Goal: Task Accomplishment & Management: Use online tool/utility

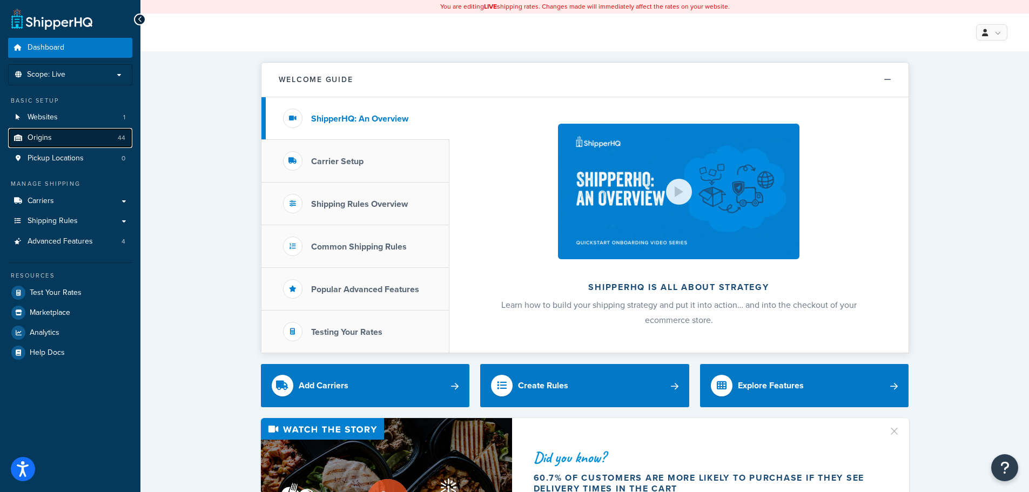
click at [66, 142] on link "Origins 44" at bounding box center [70, 138] width 124 height 20
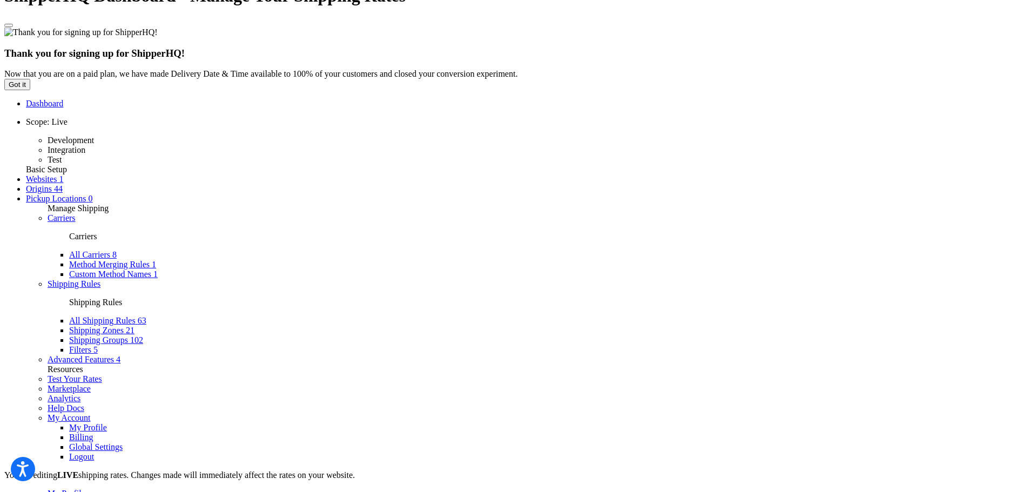
scroll to position [324, 0]
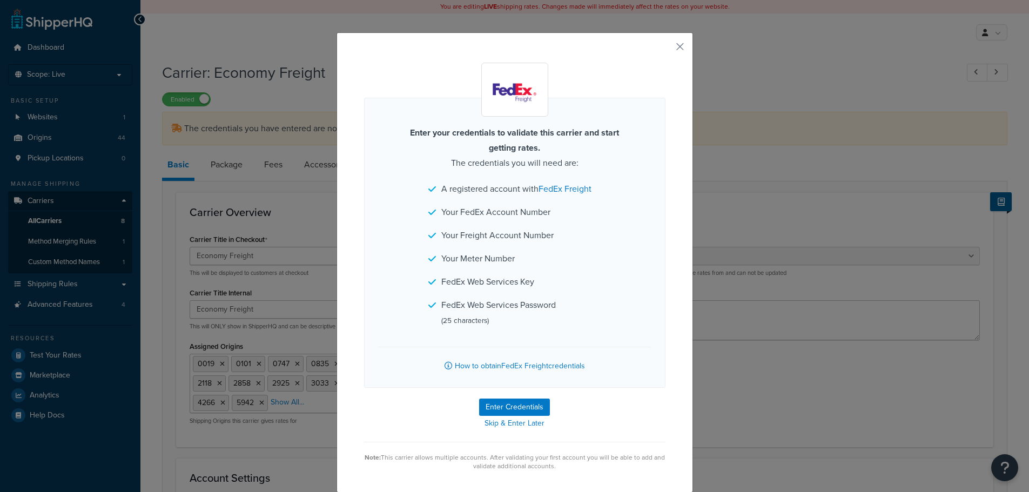
select select "fedExFreight"
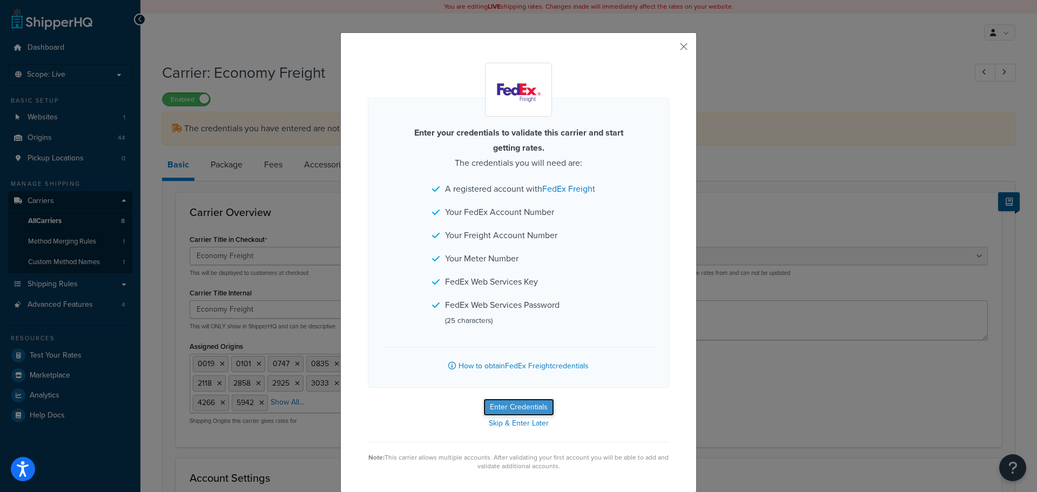
click at [493, 405] on button "Enter Credentials" at bounding box center [518, 407] width 71 height 17
select select "THIRD_PARTY"
select select "SKID"
select select "US"
select select "OK"
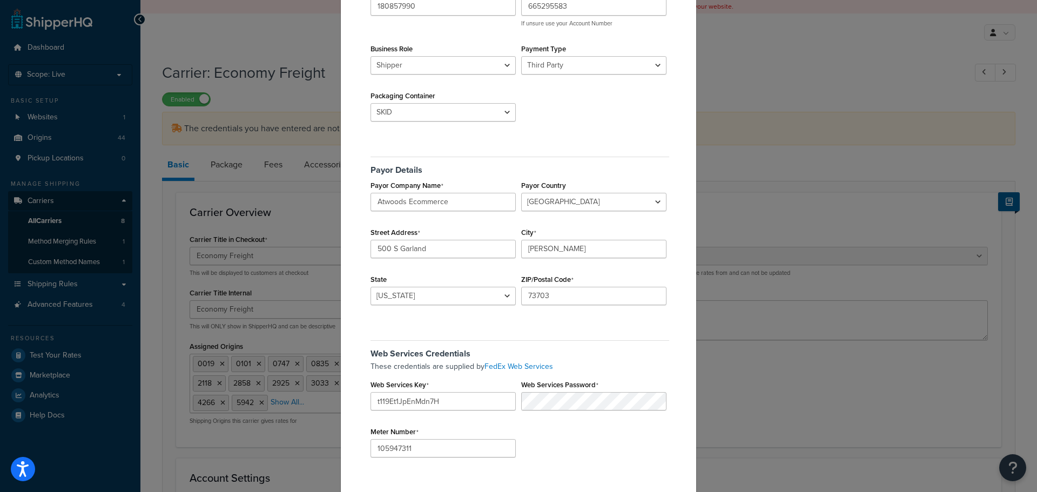
scroll to position [213, 0]
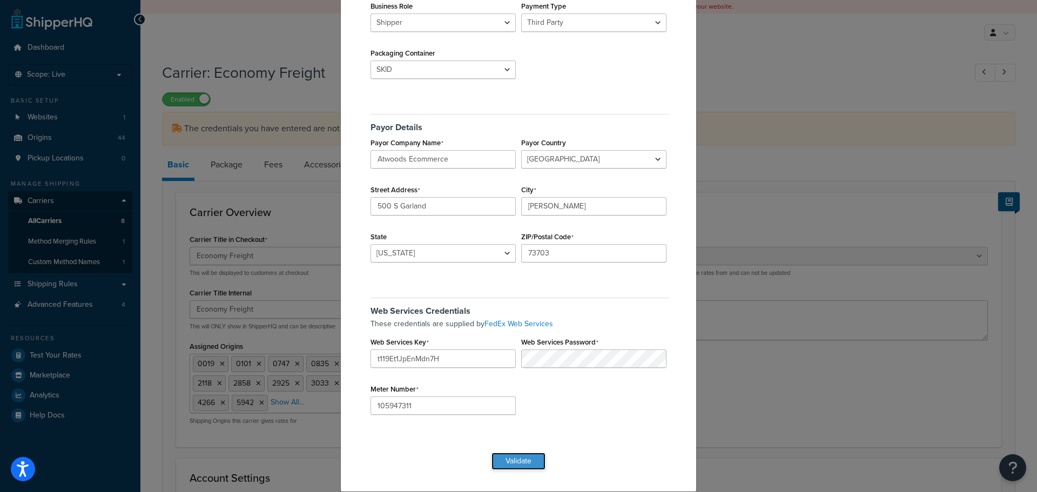
click at [516, 462] on button "Validate" at bounding box center [518, 461] width 54 height 17
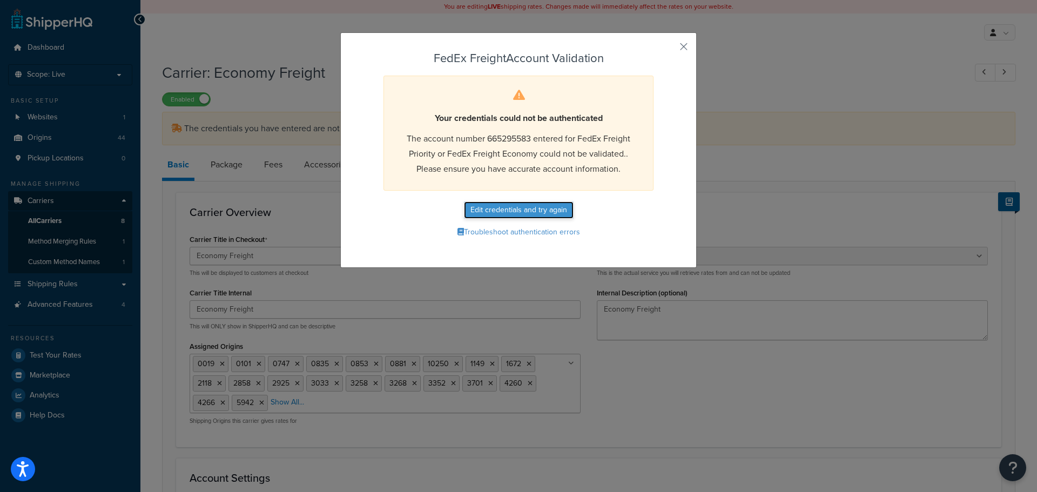
click at [533, 205] on button "Edit credentials and try again" at bounding box center [519, 209] width 110 height 17
select select "THIRD_PARTY"
select select "SKID"
select select "US"
select select "OK"
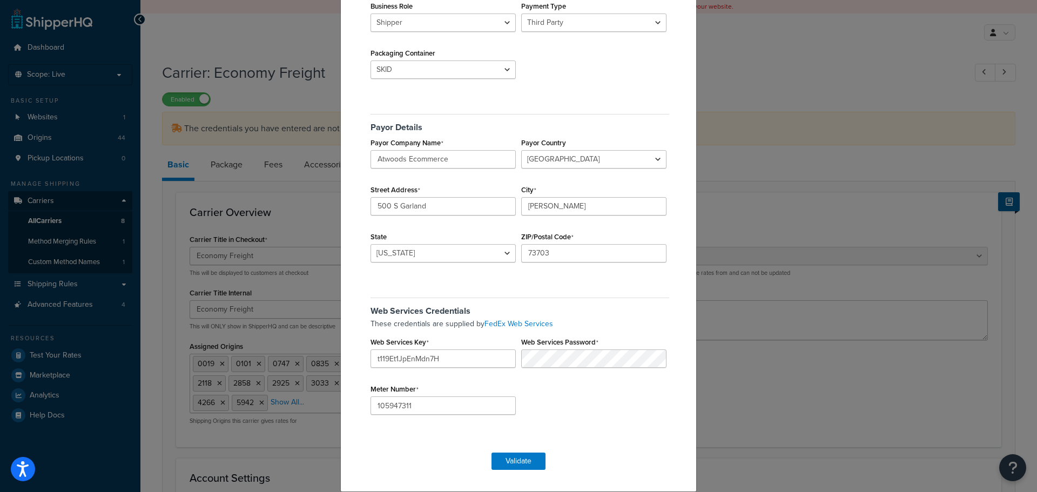
scroll to position [213, 0]
click at [514, 457] on button "Validate" at bounding box center [518, 461] width 54 height 17
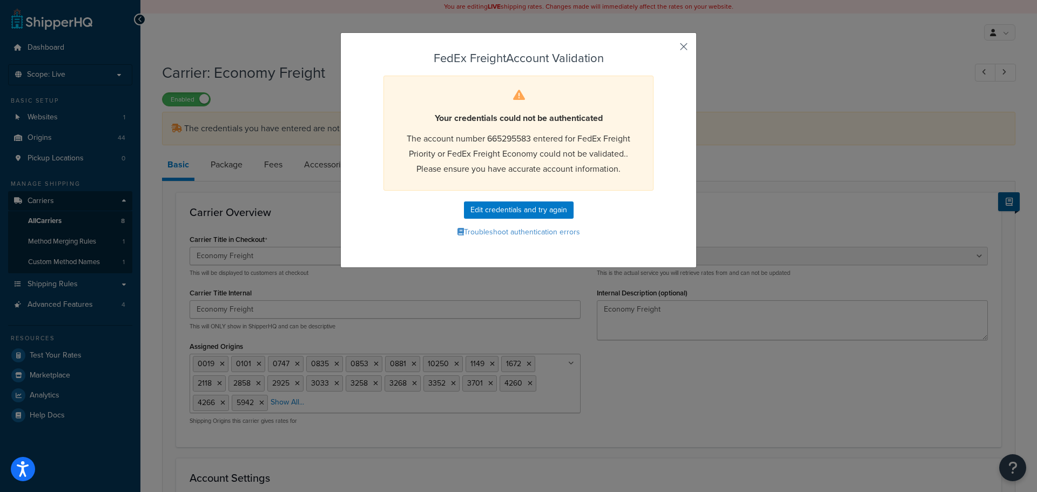
click at [669, 49] on button "button" at bounding box center [667, 50] width 3 height 3
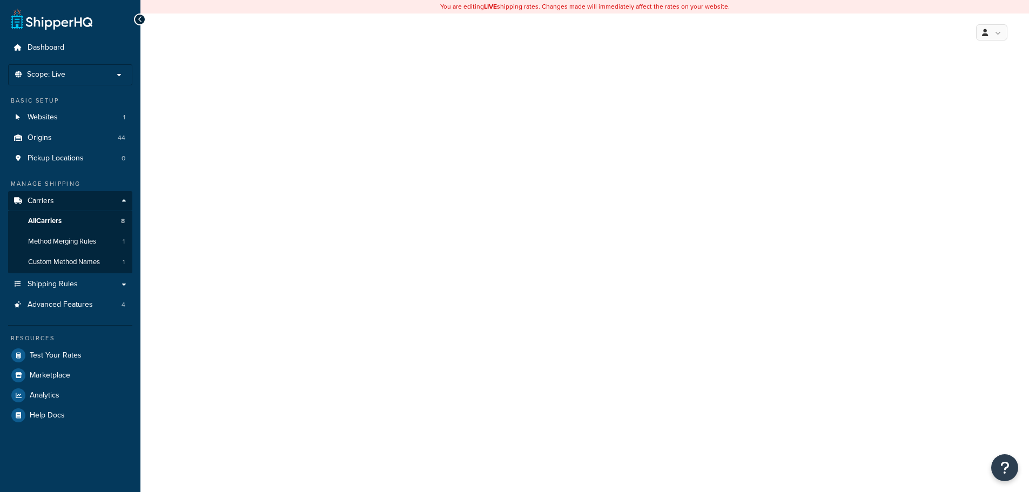
select select "fedExFreight"
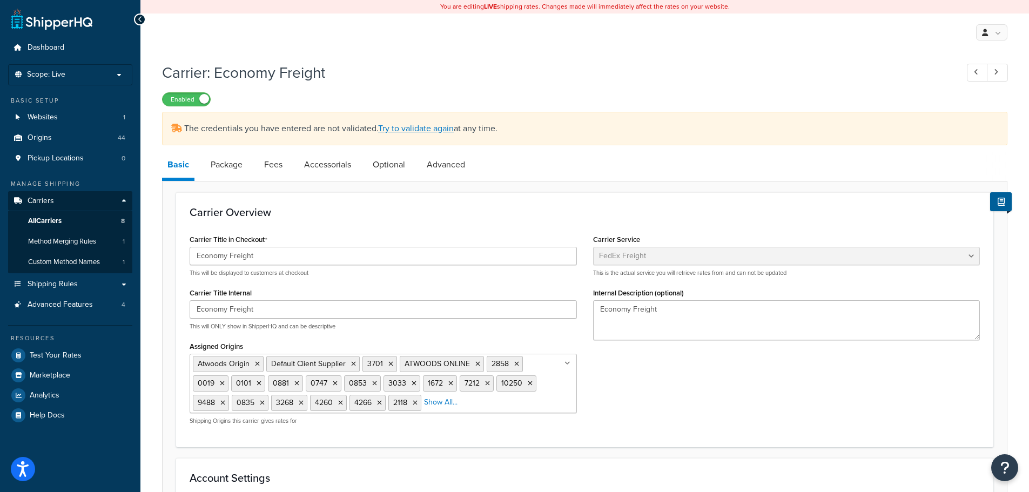
click at [759, 67] on h1 "Carrier: Economy Freight" at bounding box center [554, 72] width 785 height 21
click at [1005, 466] on icon "Open Resource Center" at bounding box center [1005, 467] width 10 height 15
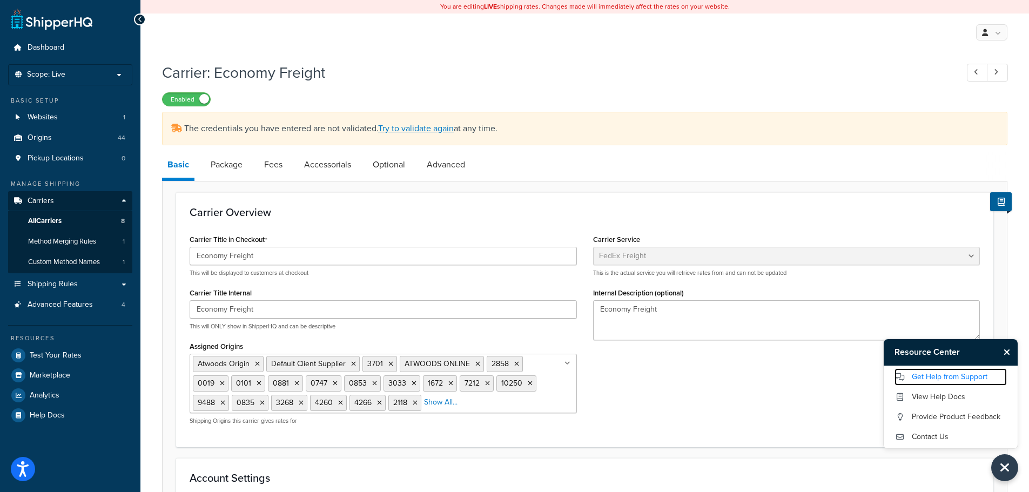
click at [968, 373] on link "Get Help from Support" at bounding box center [950, 376] width 112 height 17
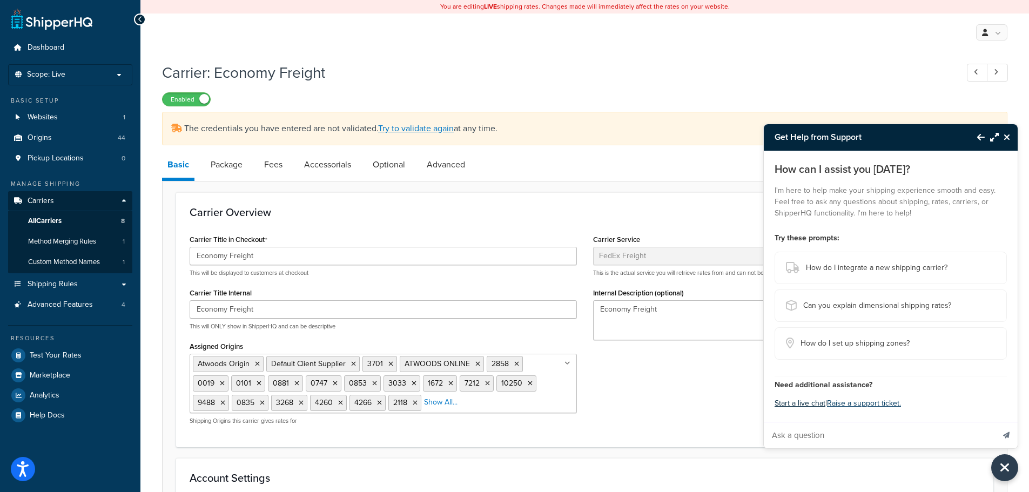
click at [810, 403] on button "Start a live chat" at bounding box center [799, 403] width 51 height 15
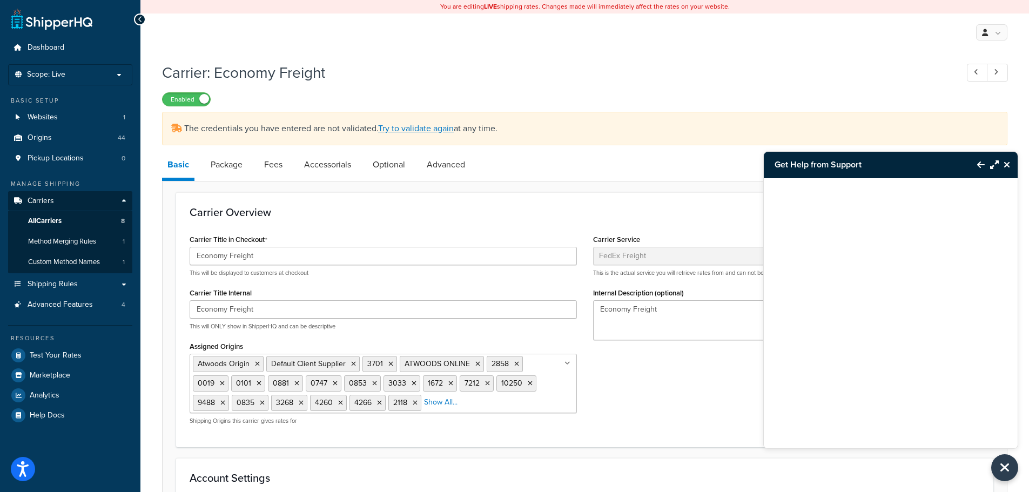
scroll to position [54, 0]
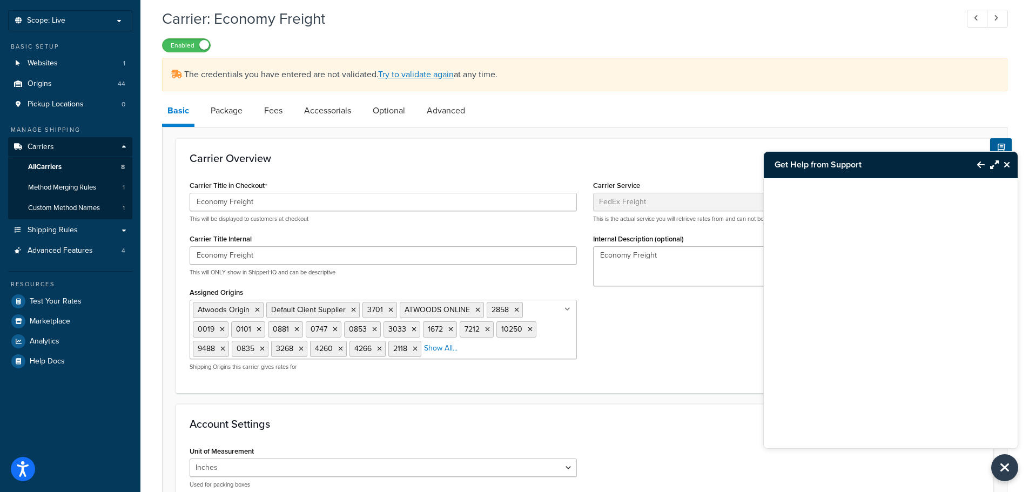
click at [1006, 165] on icon "Close Resource Center" at bounding box center [1006, 164] width 6 height 9
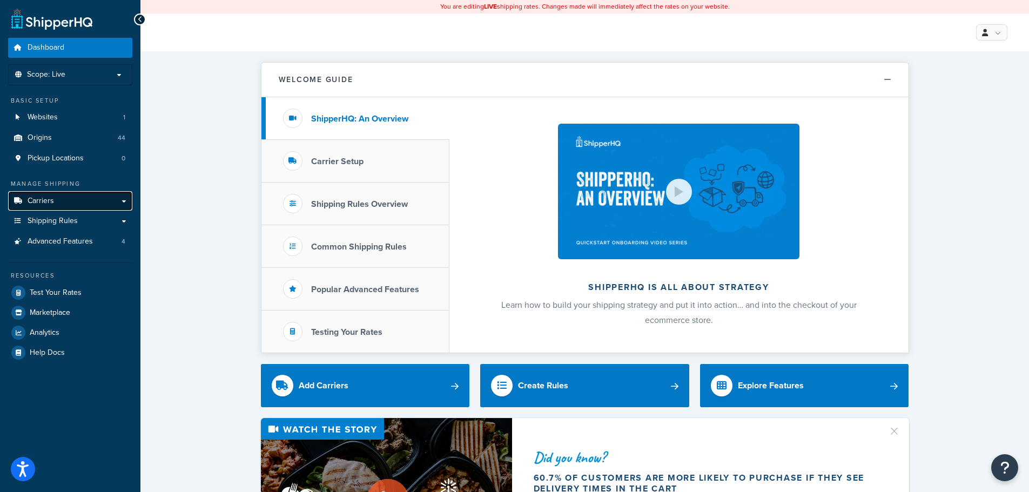
click at [52, 201] on span "Carriers" at bounding box center [41, 201] width 26 height 9
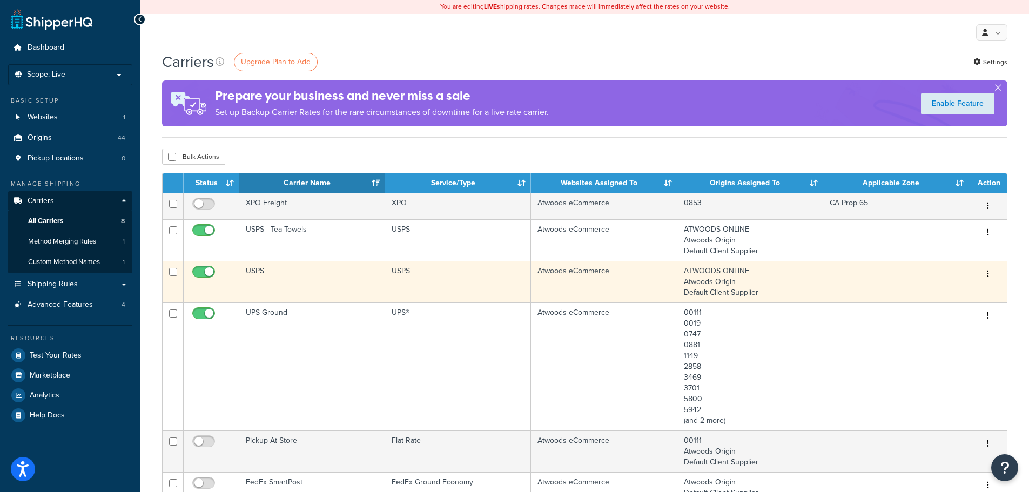
scroll to position [216, 0]
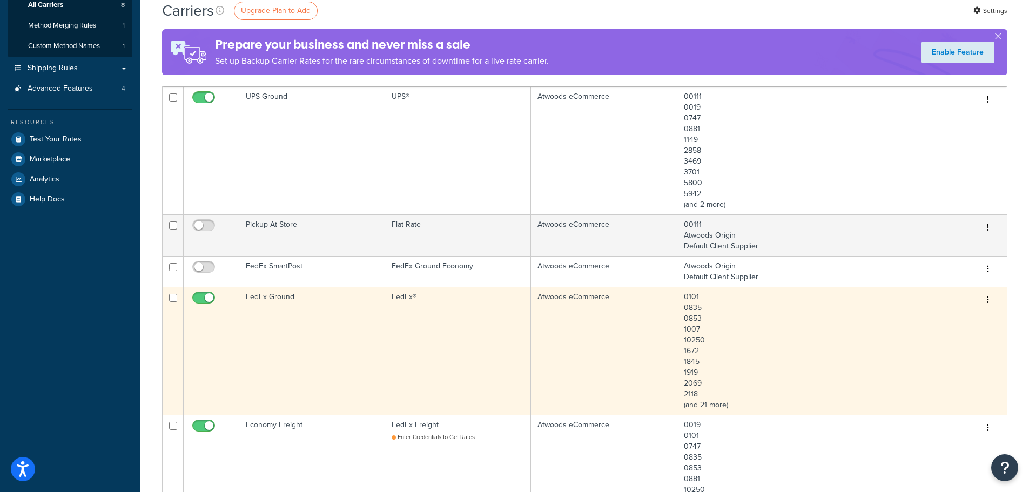
click at [294, 332] on td "FedEx Ground" at bounding box center [312, 351] width 146 height 128
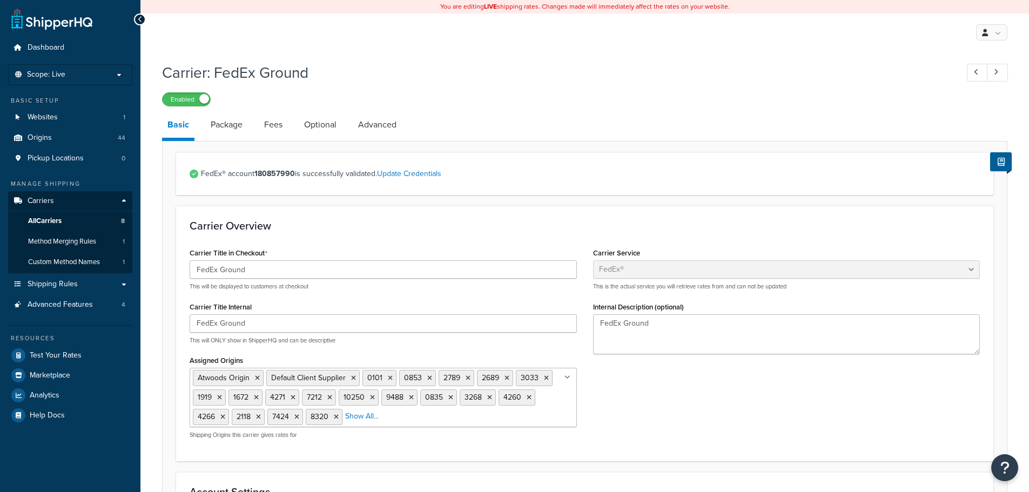
select select "fedEx"
select select "REGULAR_PICKUP"
select select "YOUR_PACKAGING"
click at [52, 221] on span "All Carriers" at bounding box center [44, 221] width 33 height 9
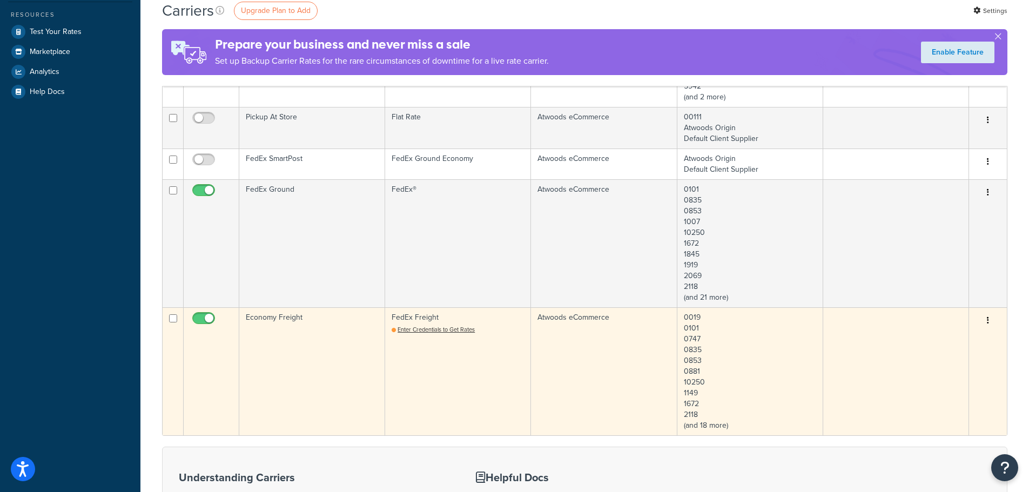
scroll to position [324, 0]
click at [452, 362] on td "FedEx Freight Enter Credentials to Get Rates" at bounding box center [458, 371] width 146 height 128
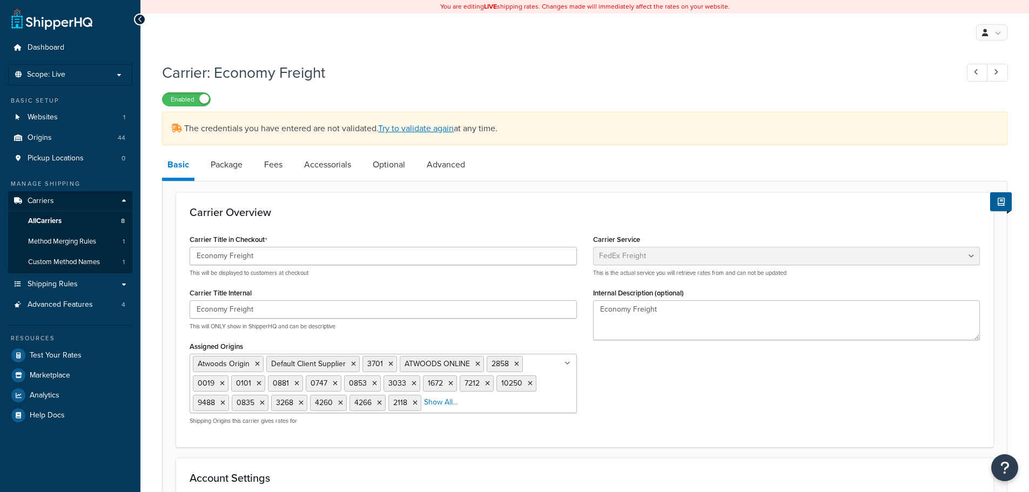
select select "fedExFreight"
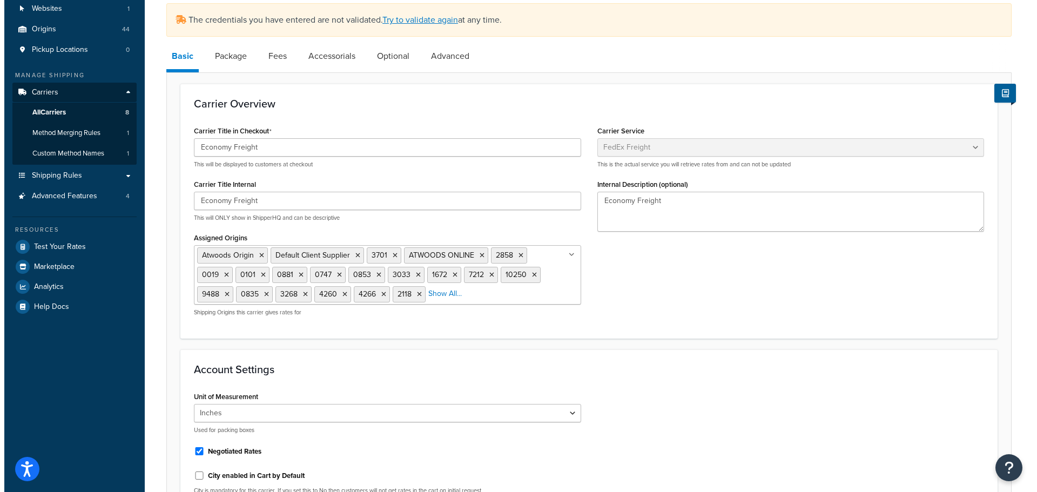
scroll to position [108, 0]
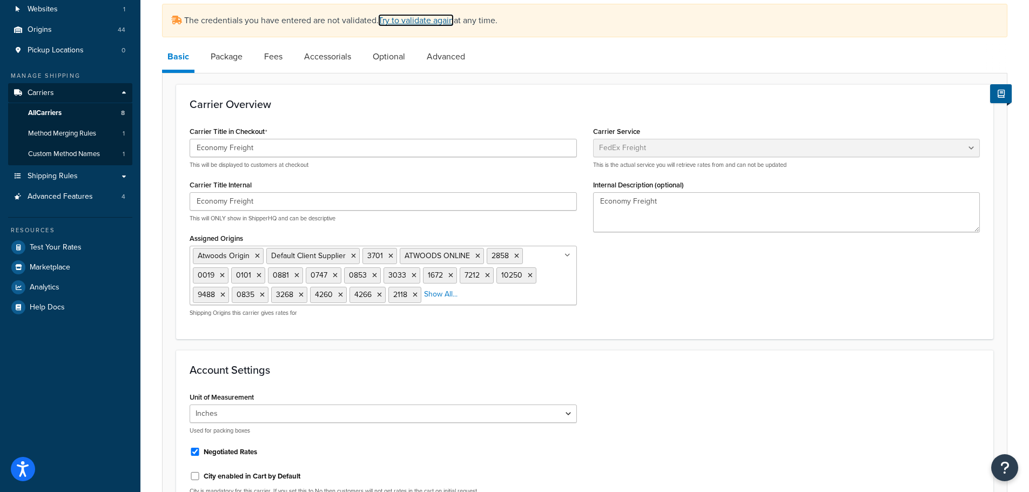
click at [427, 21] on link "Try to validate again" at bounding box center [416, 20] width 76 height 12
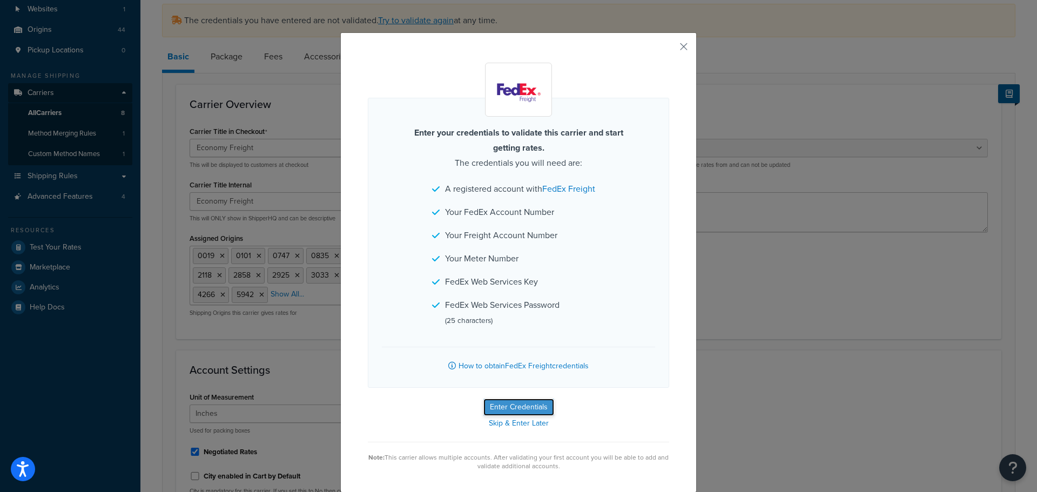
click at [516, 409] on button "Enter Credentials" at bounding box center [518, 407] width 71 height 17
select select "THIRD_PARTY"
select select "SKID"
select select "US"
select select "OK"
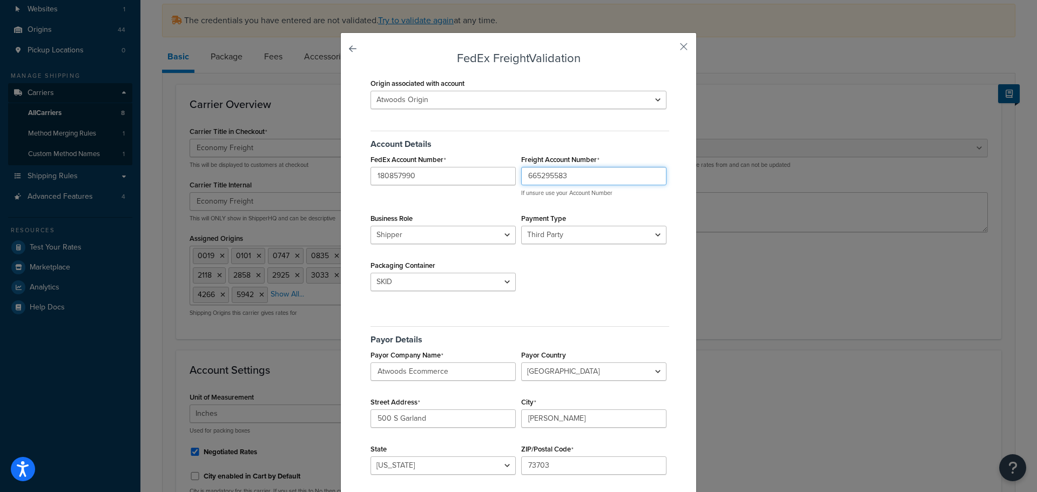
click at [580, 175] on input "665295583" at bounding box center [593, 176] width 145 height 18
type input "685608880"
drag, startPoint x: 463, startPoint y: 373, endPoint x: 358, endPoint y: 369, distance: 104.9
click at [358, 369] on div "FedEx Freight Validation Origin associated with account 00111 0019 0101 0747 08…" at bounding box center [518, 368] width 356 height 672
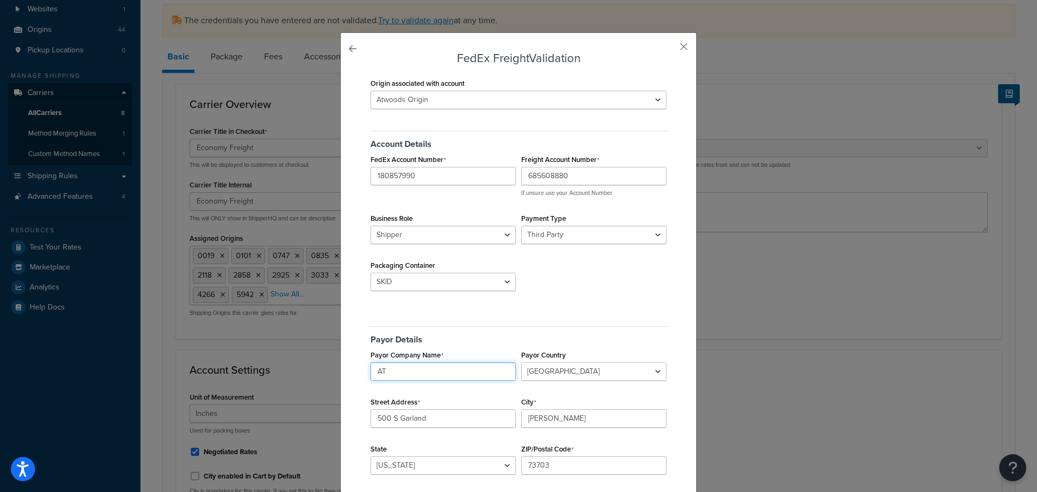
type input "A"
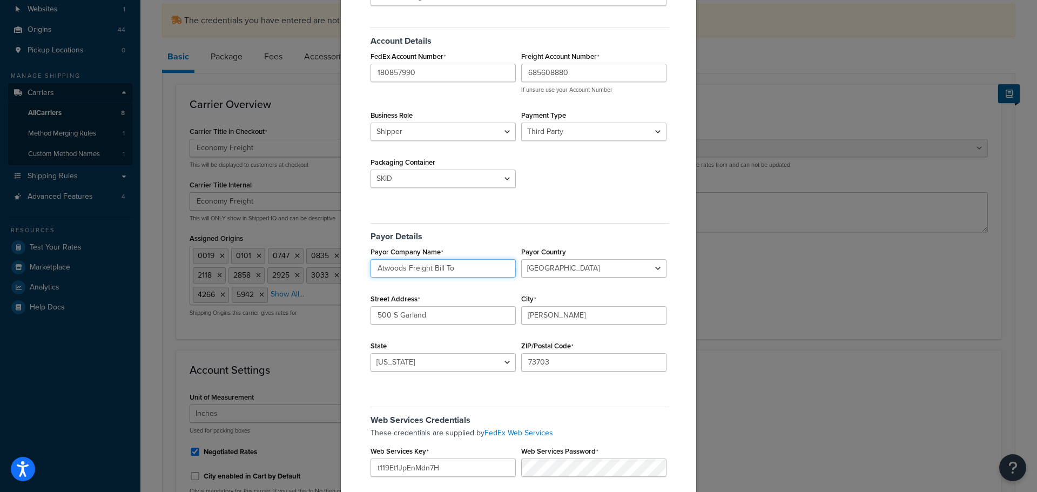
scroll to position [108, 0]
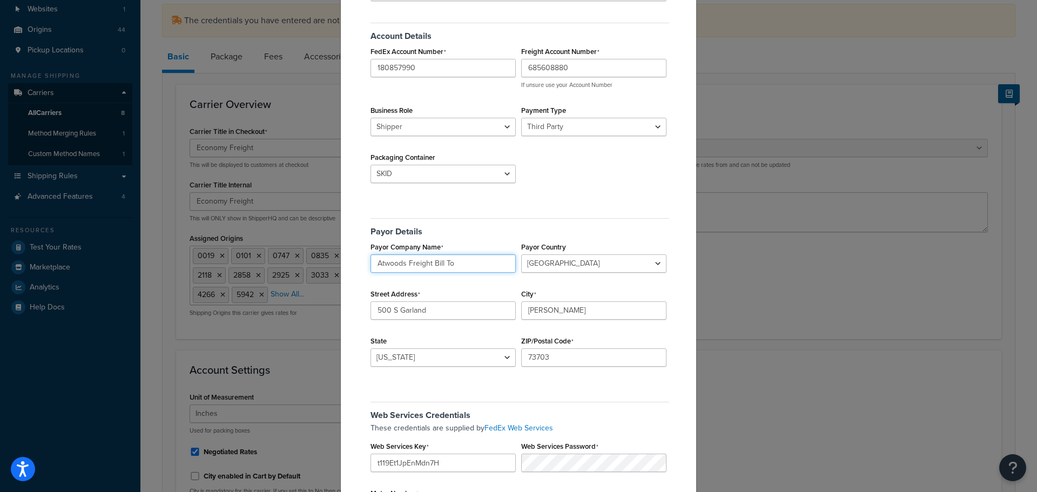
type input "Atwoods Freight Bill To"
click at [585, 355] on input "73703" at bounding box center [593, 357] width 145 height 18
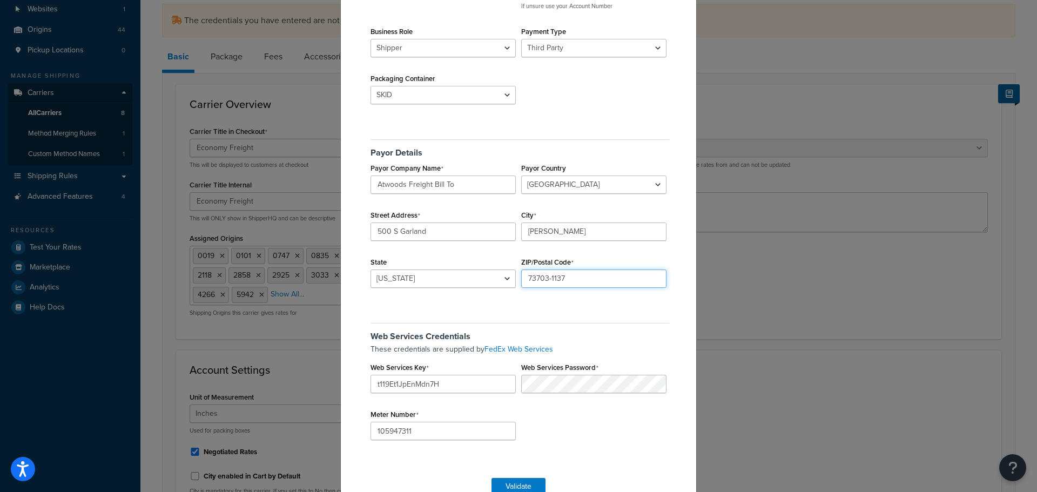
scroll to position [212, 0]
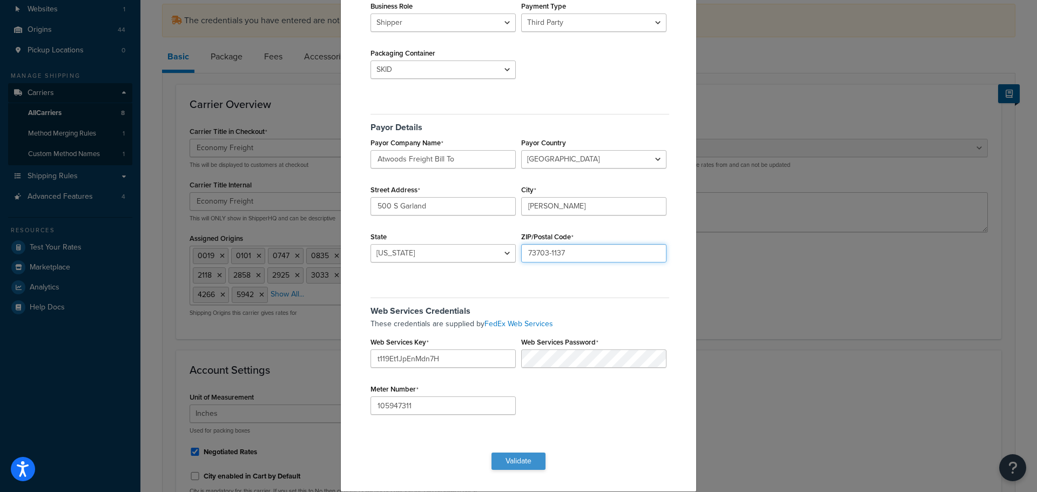
type input "73703-1137"
click at [511, 462] on button "Validate" at bounding box center [518, 461] width 54 height 17
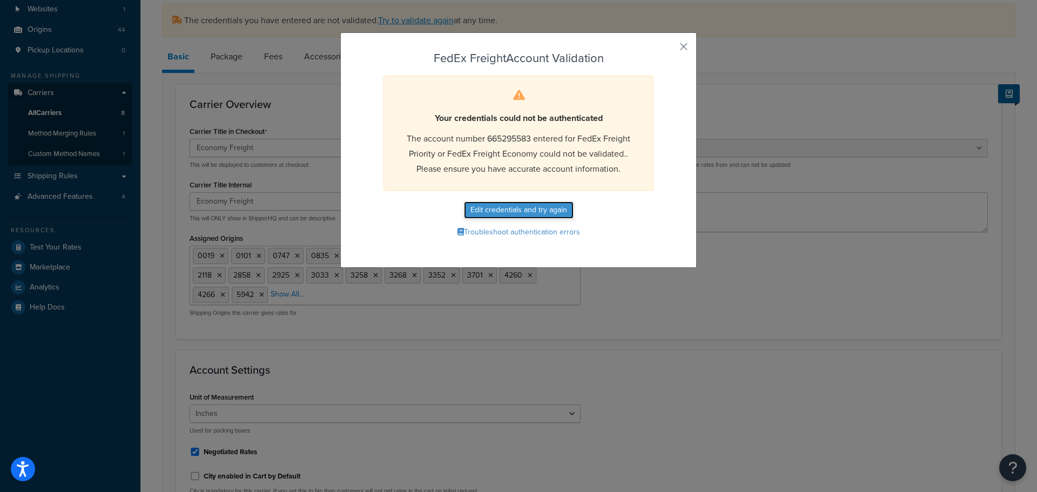
click at [528, 209] on button "Edit credentials and try again" at bounding box center [519, 209] width 110 height 17
select select "THIRD_PARTY"
select select "SKID"
select select "US"
select select "OK"
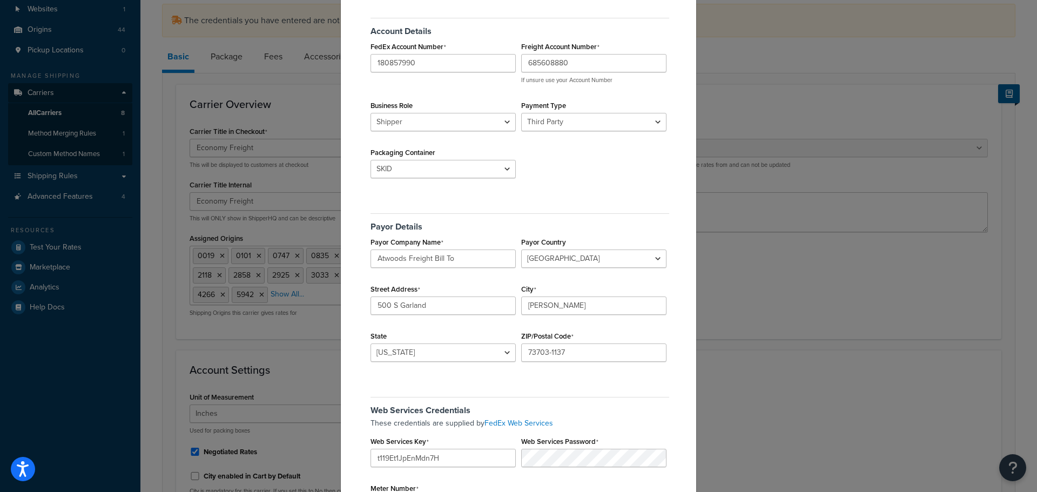
scroll to position [212, 0]
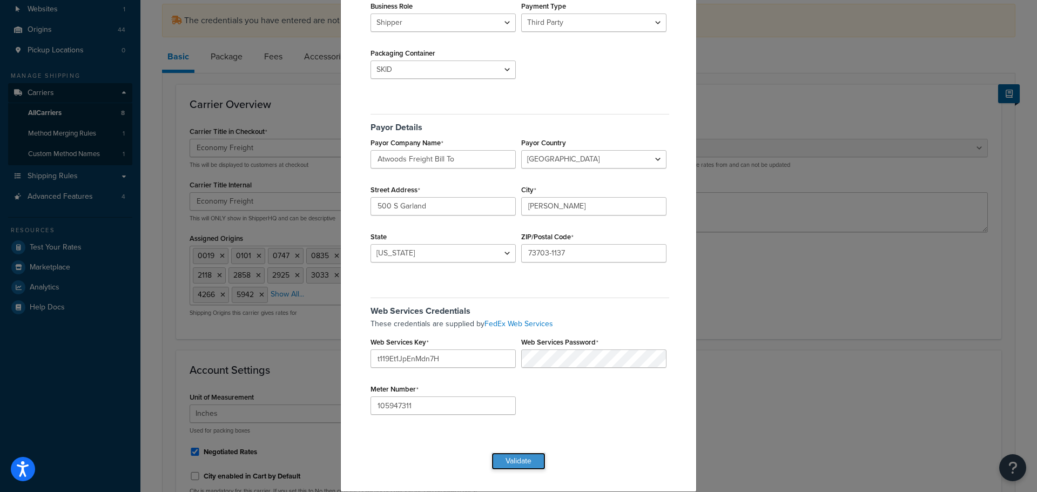
click at [520, 458] on button "Validate" at bounding box center [518, 461] width 54 height 17
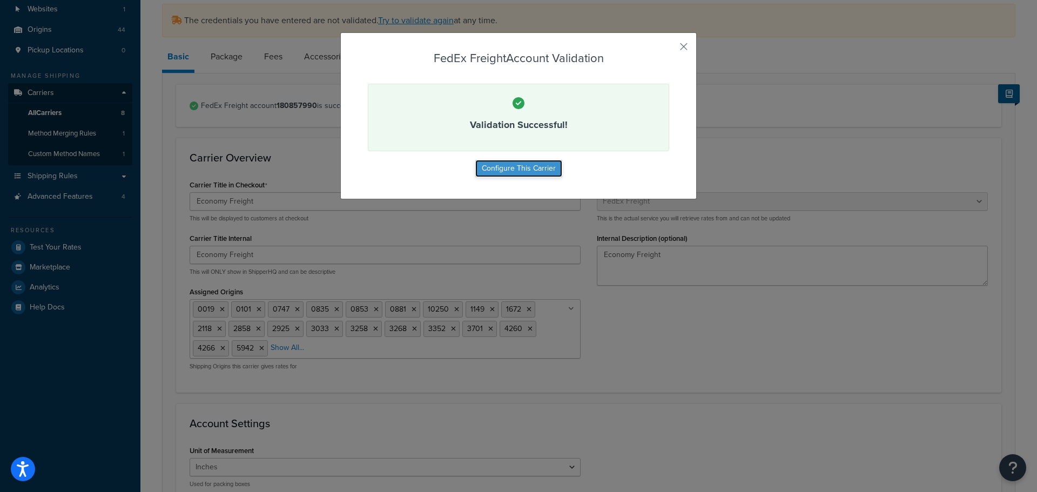
click at [526, 164] on button "Configure This Carrier" at bounding box center [518, 168] width 87 height 17
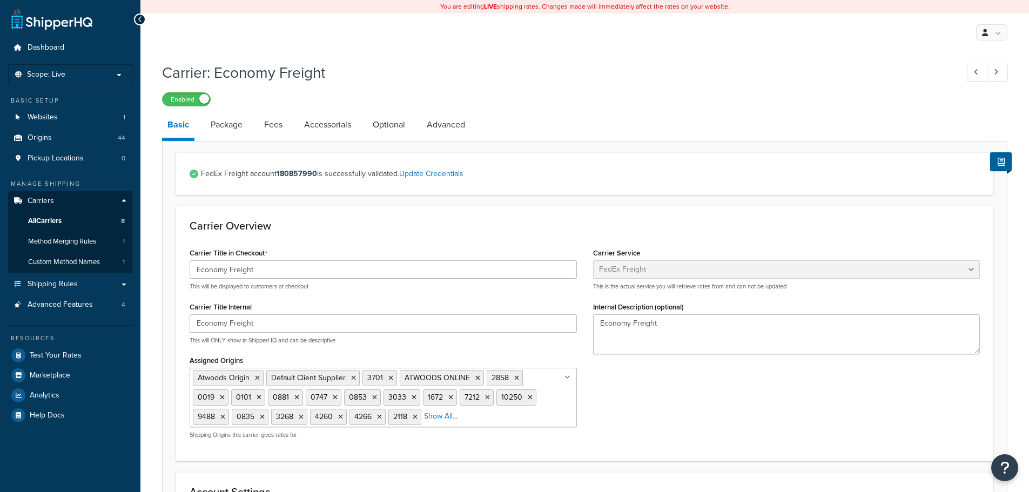
select select "fedExFreight"
